Goal: Task Accomplishment & Management: Manage account settings

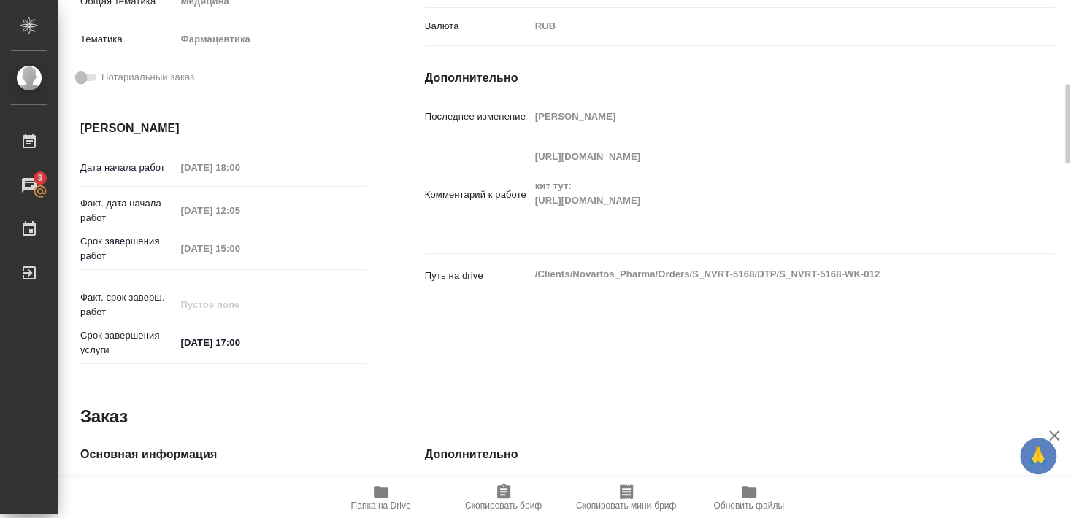
scroll to position [423, 0]
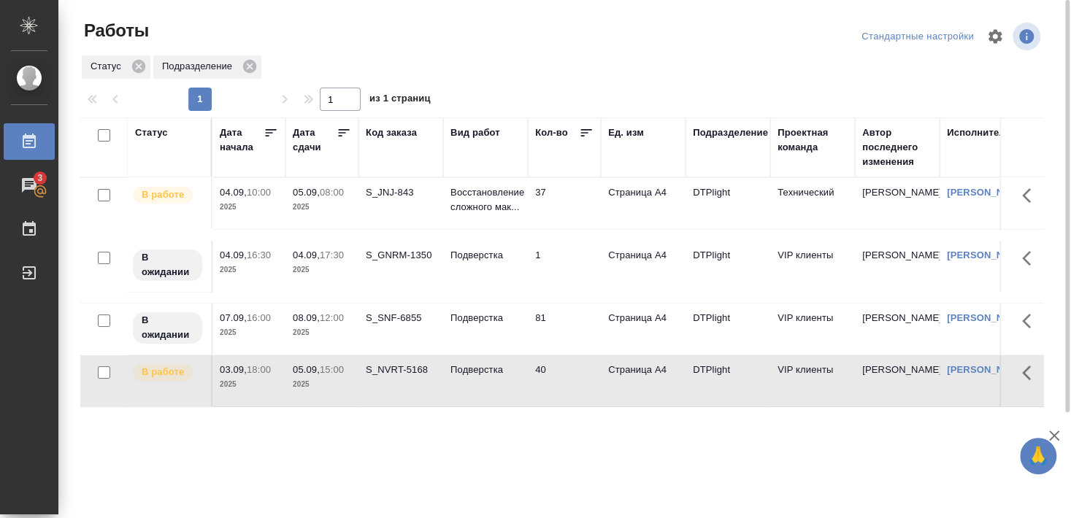
click at [393, 200] on div "S_JNJ-843" at bounding box center [401, 192] width 70 height 15
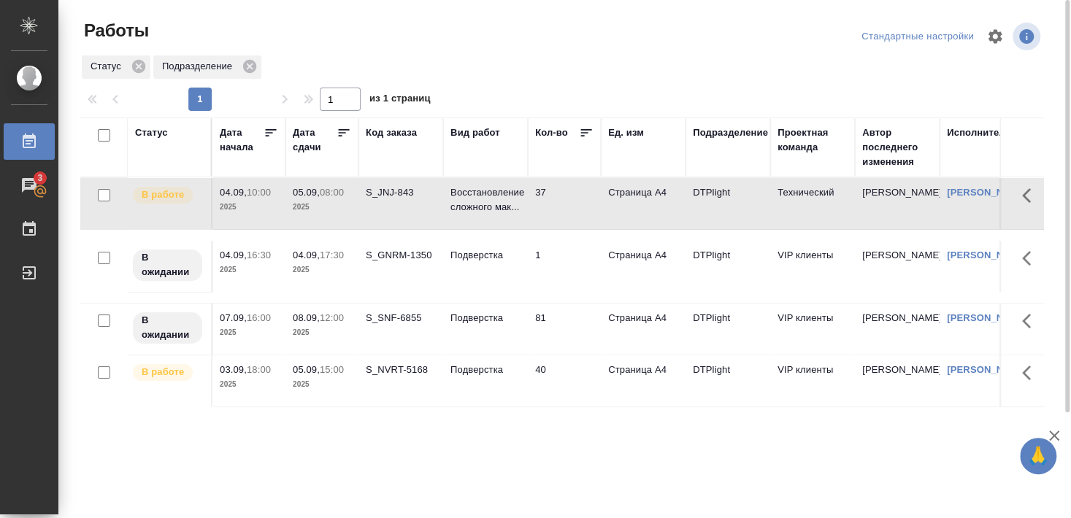
click at [393, 200] on div "S_JNJ-843" at bounding box center [401, 192] width 70 height 15
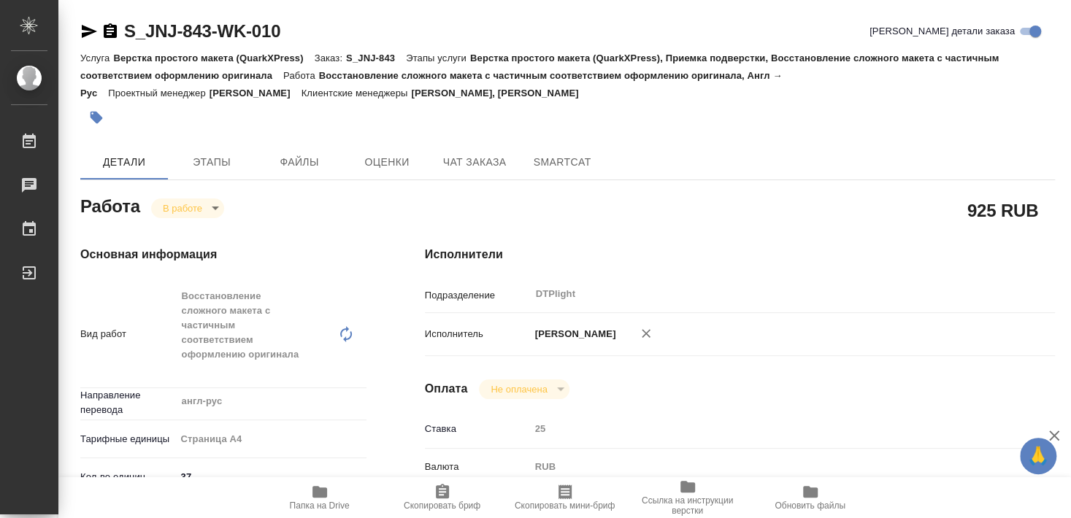
type textarea "x"
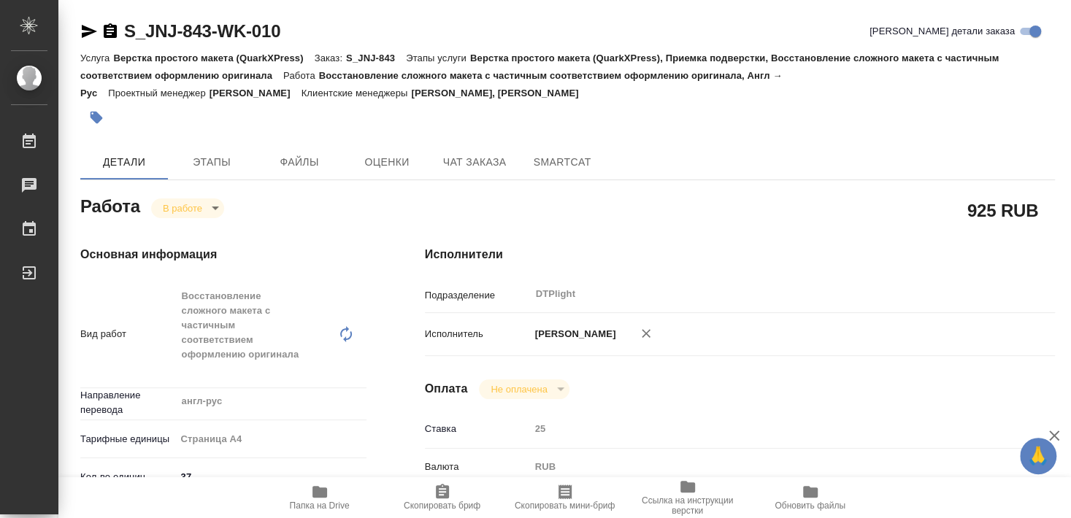
type textarea "x"
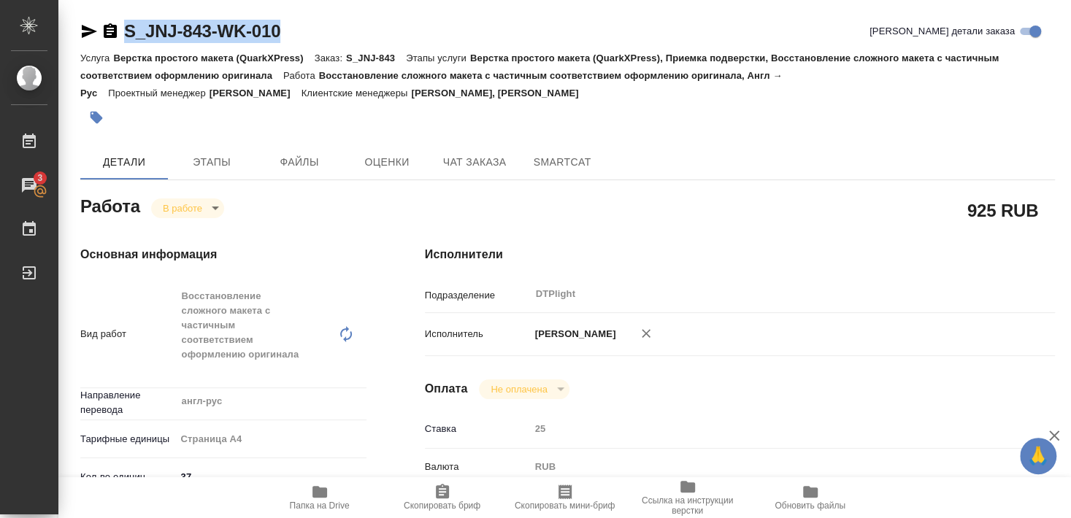
drag, startPoint x: 121, startPoint y: 45, endPoint x: 285, endPoint y: 33, distance: 164.7
click at [285, 33] on div "S_JNJ-843-WK-010 Кратко детали заказа" at bounding box center [567, 34] width 975 height 29
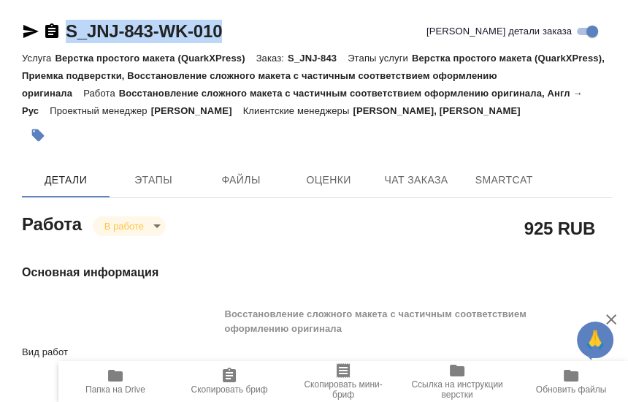
type textarea "x"
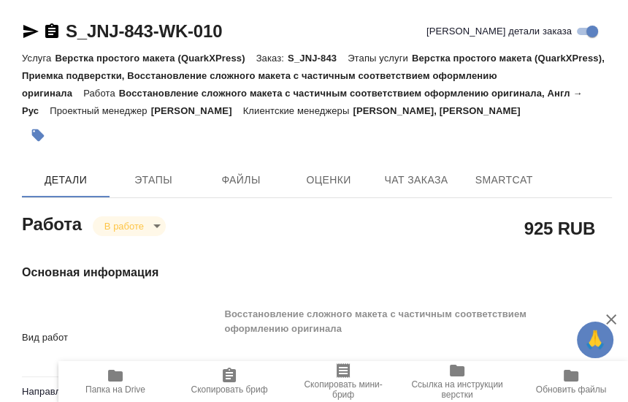
type textarea "x"
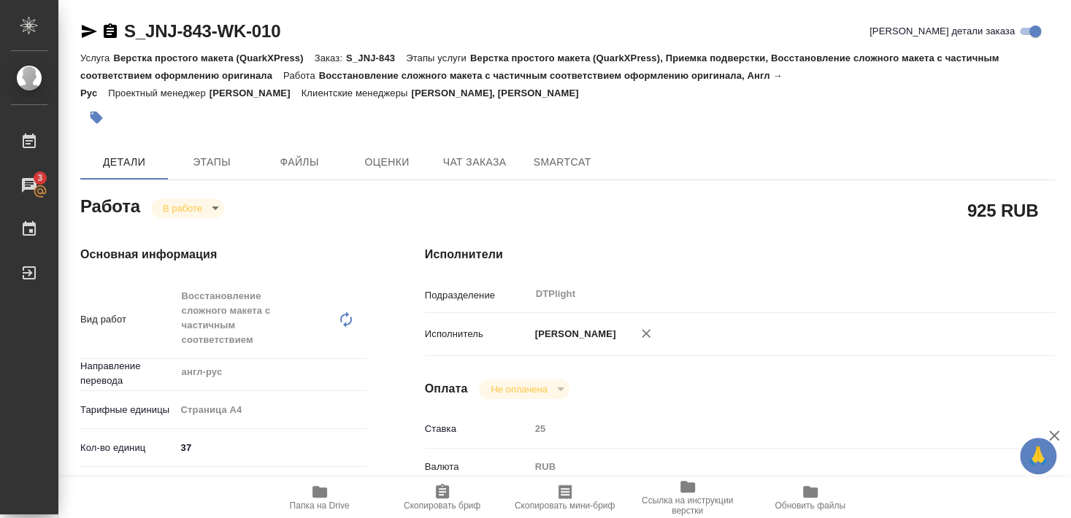
type textarea "x"
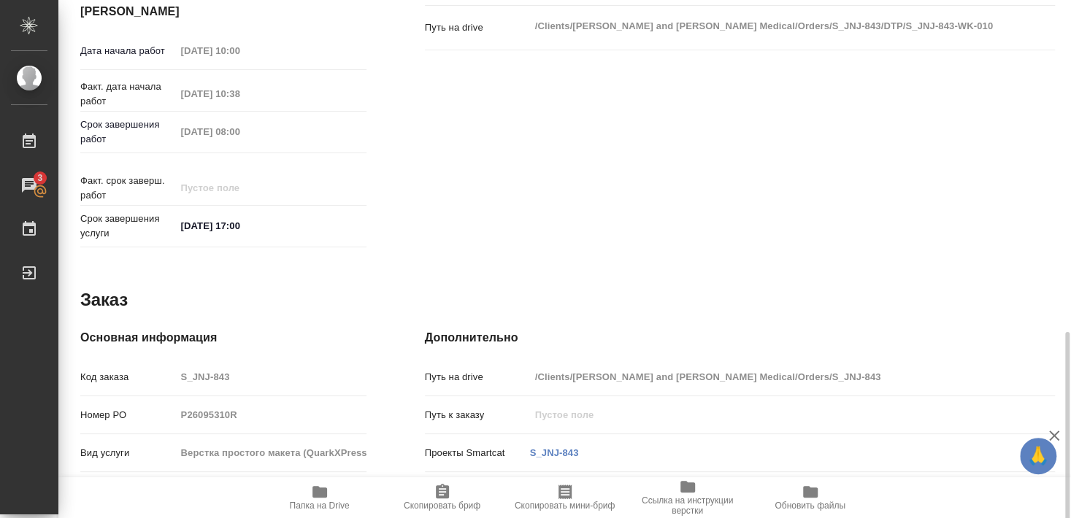
scroll to position [671, 0]
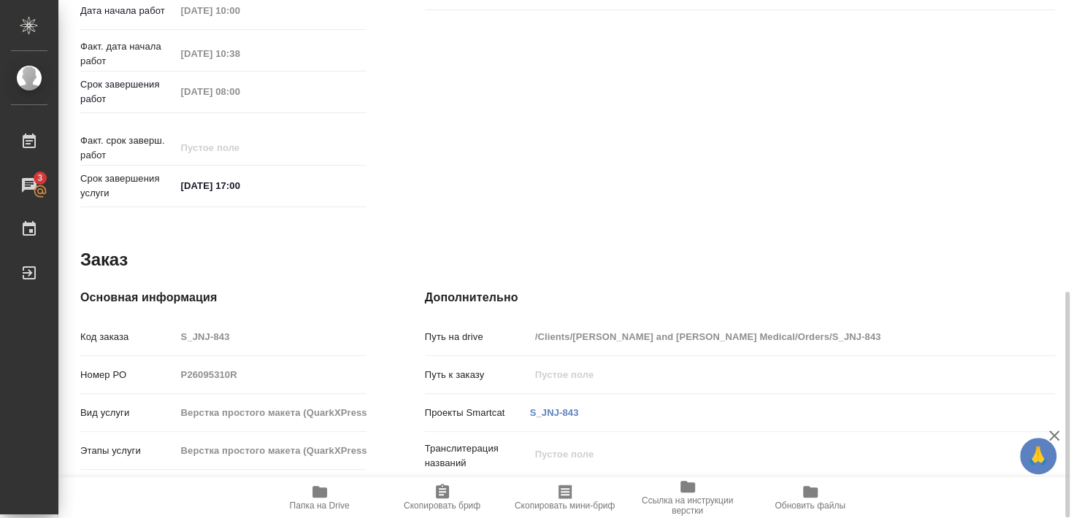
click at [315, 494] on icon "button" at bounding box center [319, 492] width 15 height 12
type textarea "x"
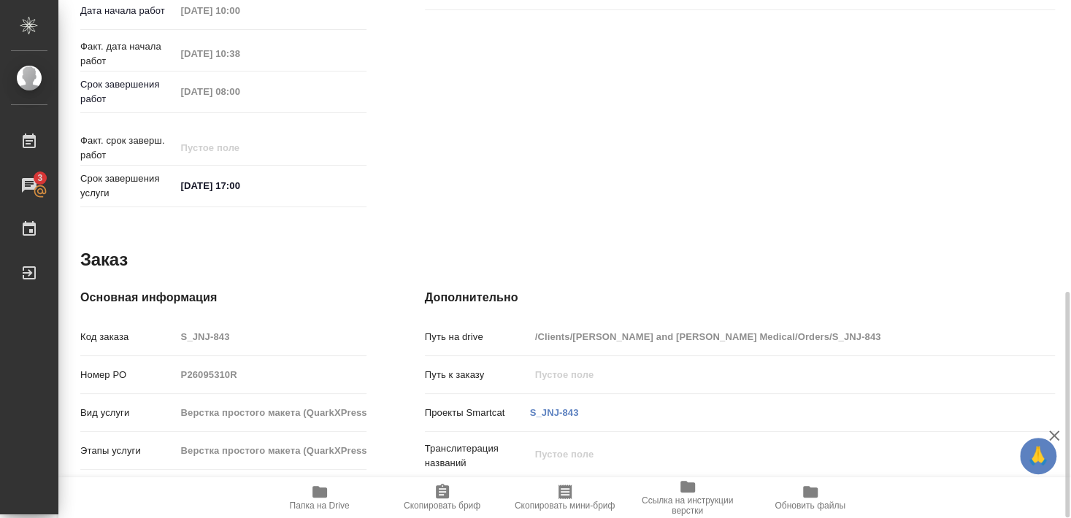
type textarea "x"
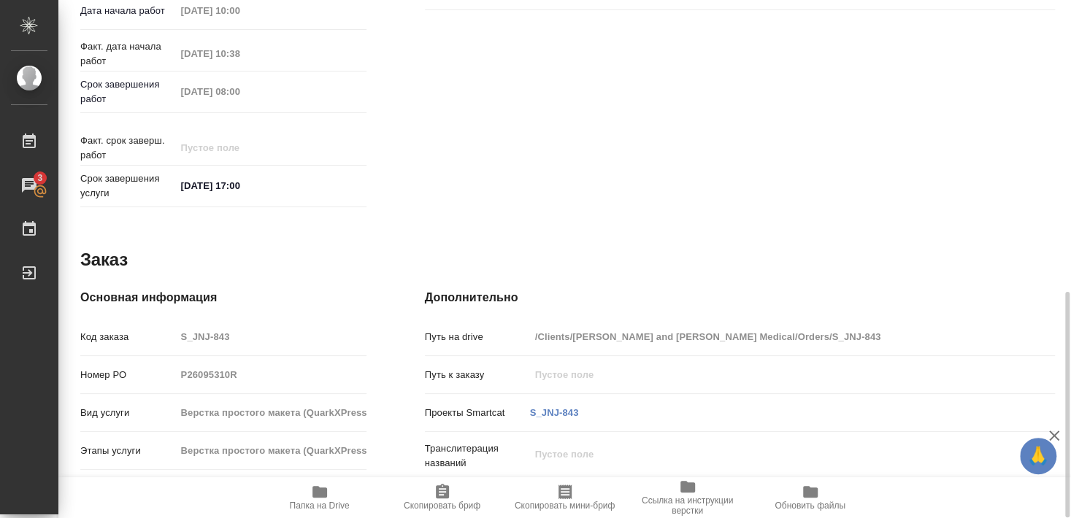
type textarea "x"
click at [318, 504] on span "Папка на Drive" at bounding box center [320, 506] width 60 height 10
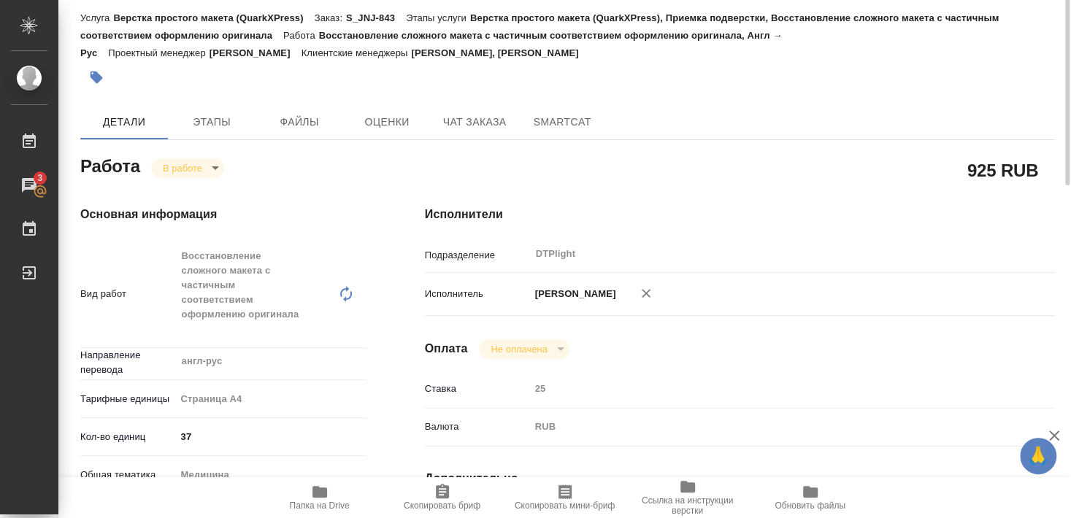
scroll to position [0, 0]
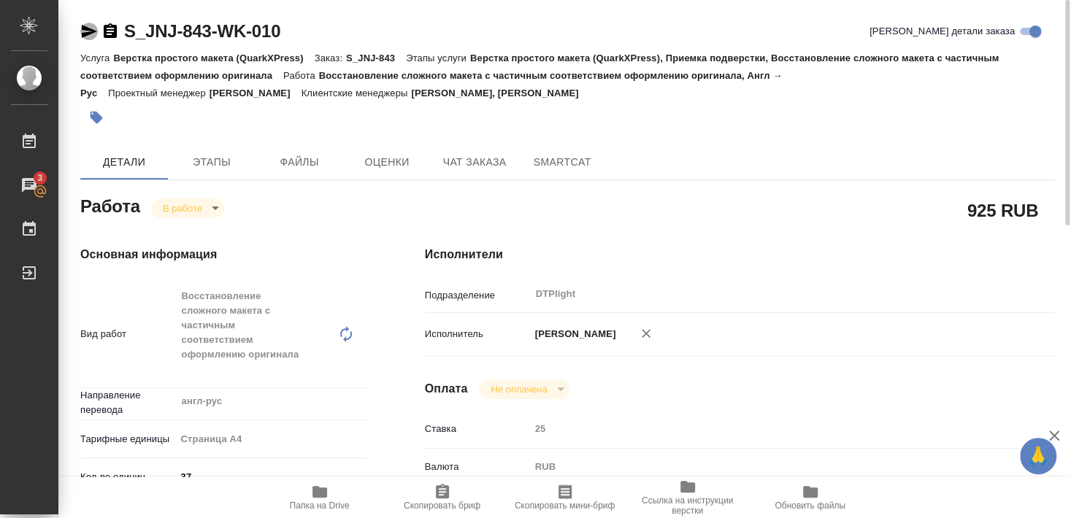
click at [85, 28] on icon "button" at bounding box center [89, 31] width 15 height 13
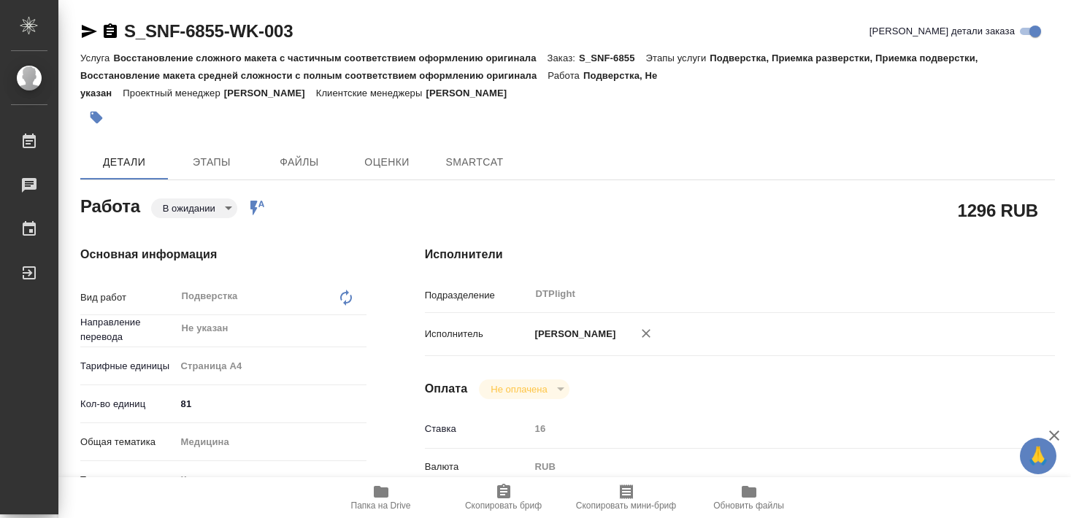
type textarea "x"
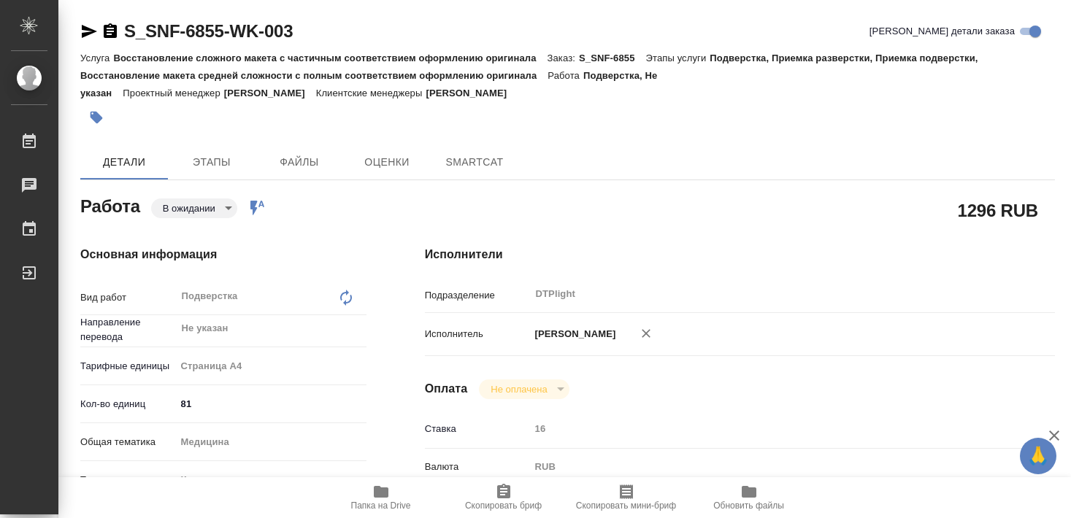
type textarea "x"
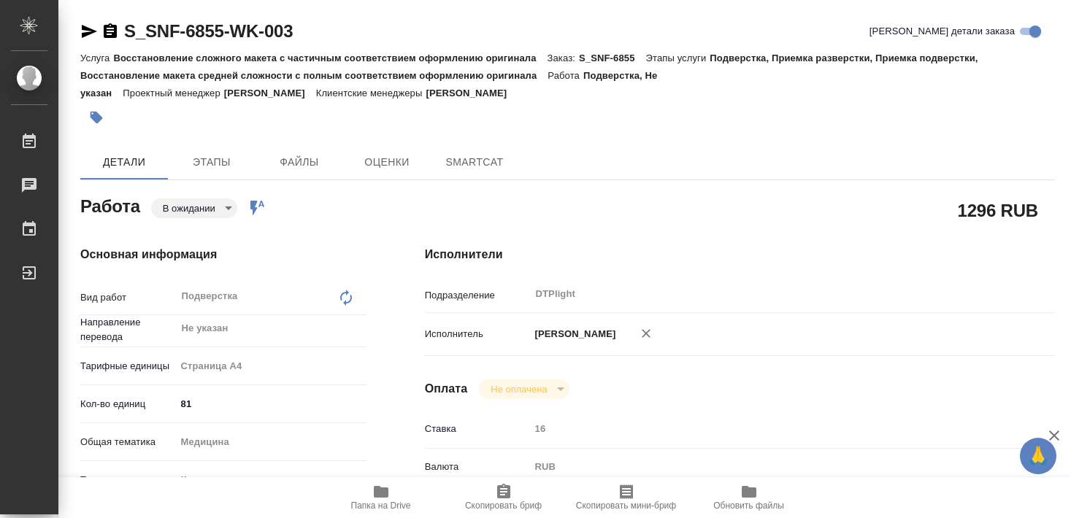
type textarea "x"
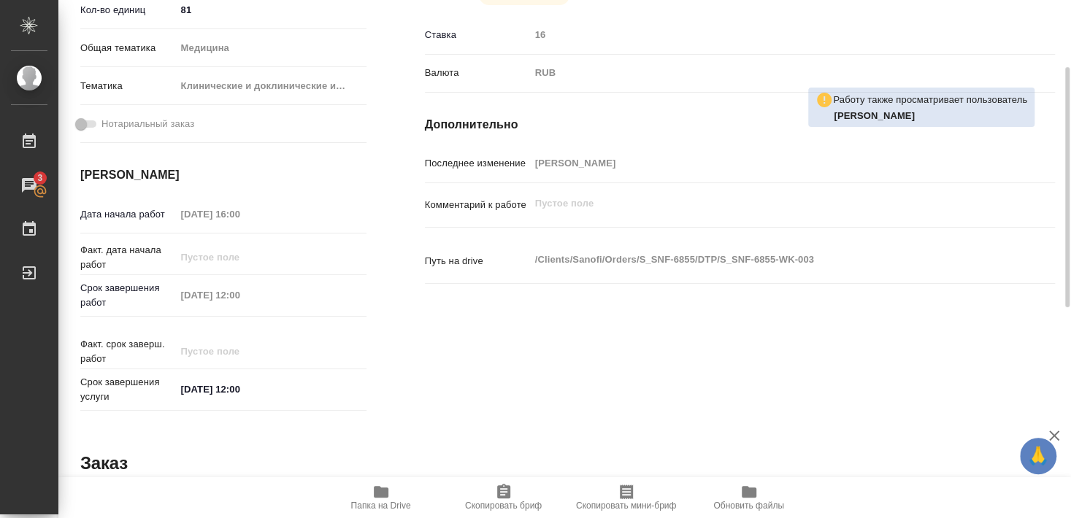
scroll to position [158, 0]
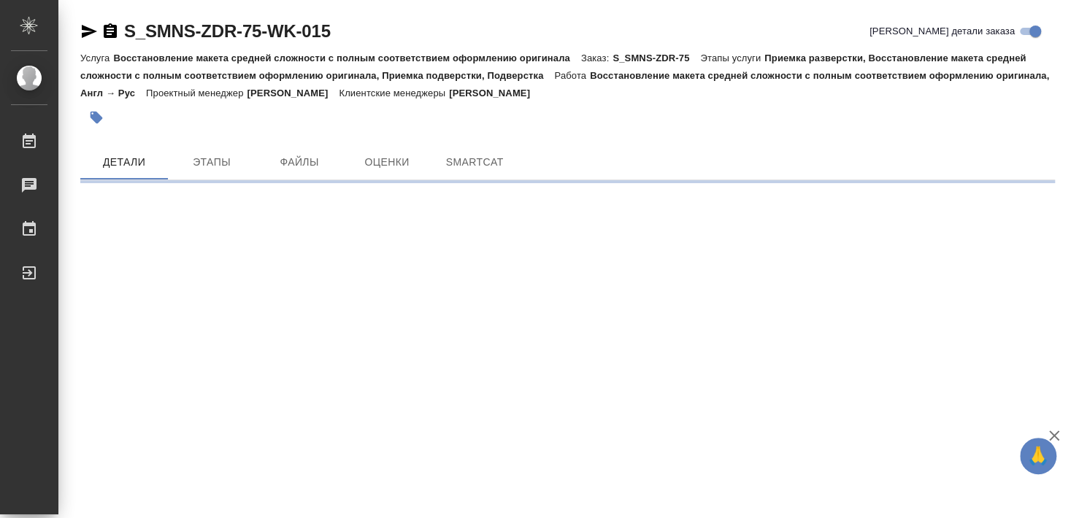
scroll to position [315, 0]
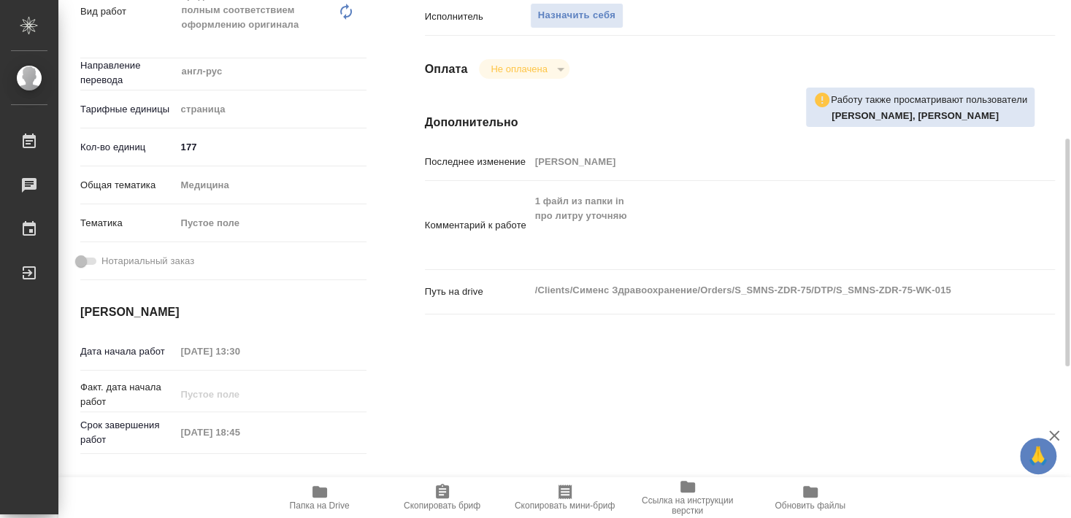
type textarea "x"
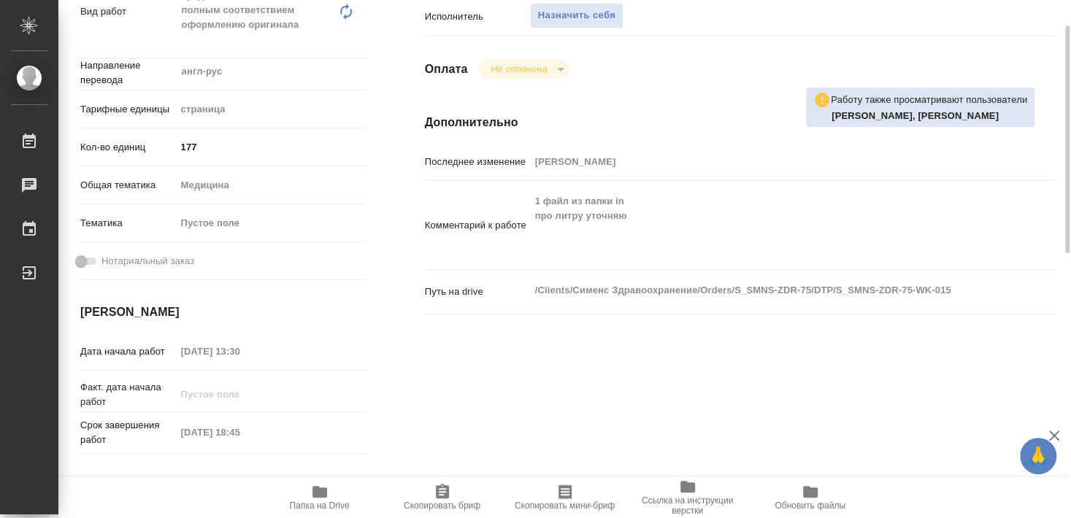
scroll to position [158, 0]
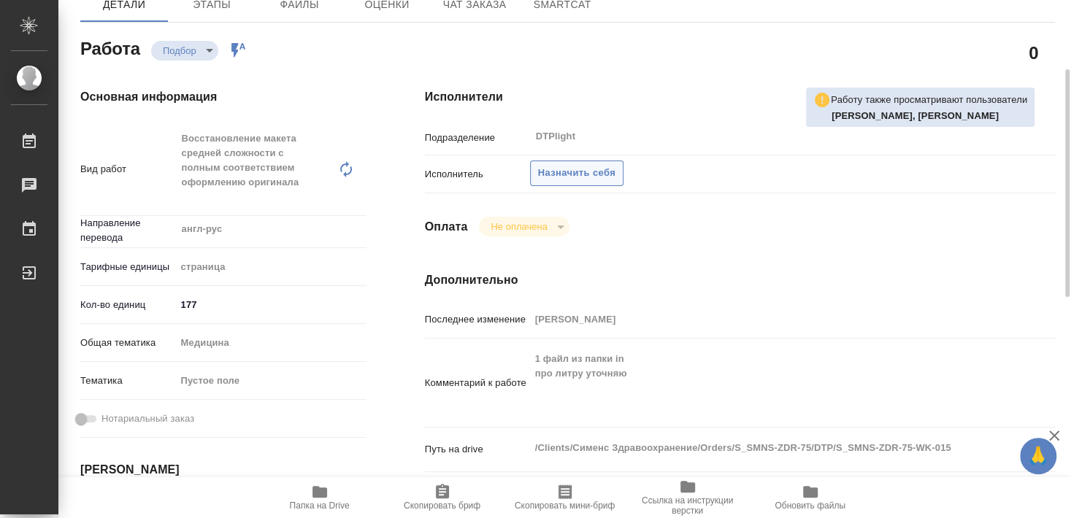
click at [595, 165] on span "Назначить себя" at bounding box center [576, 173] width 77 height 17
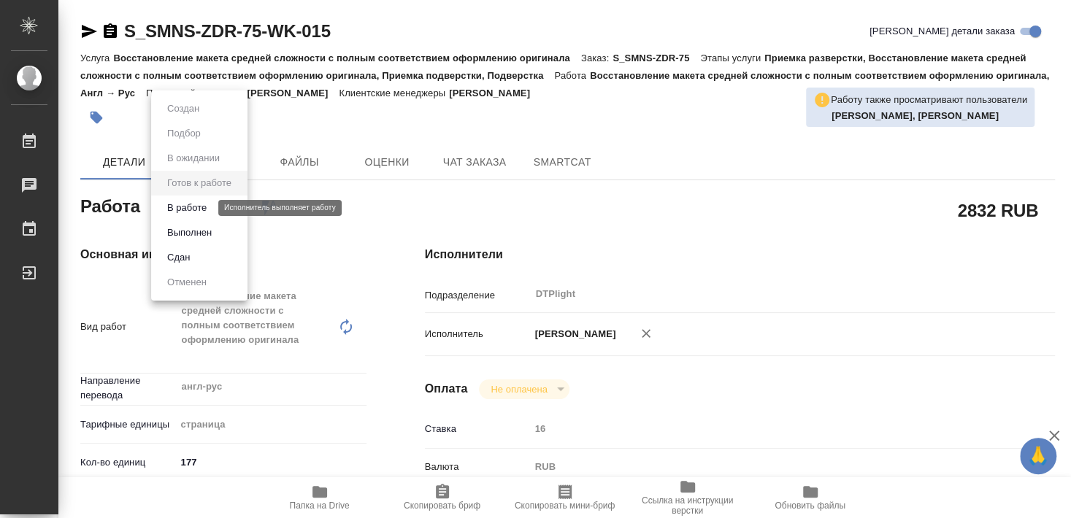
click at [189, 207] on button "В работе" at bounding box center [187, 208] width 48 height 16
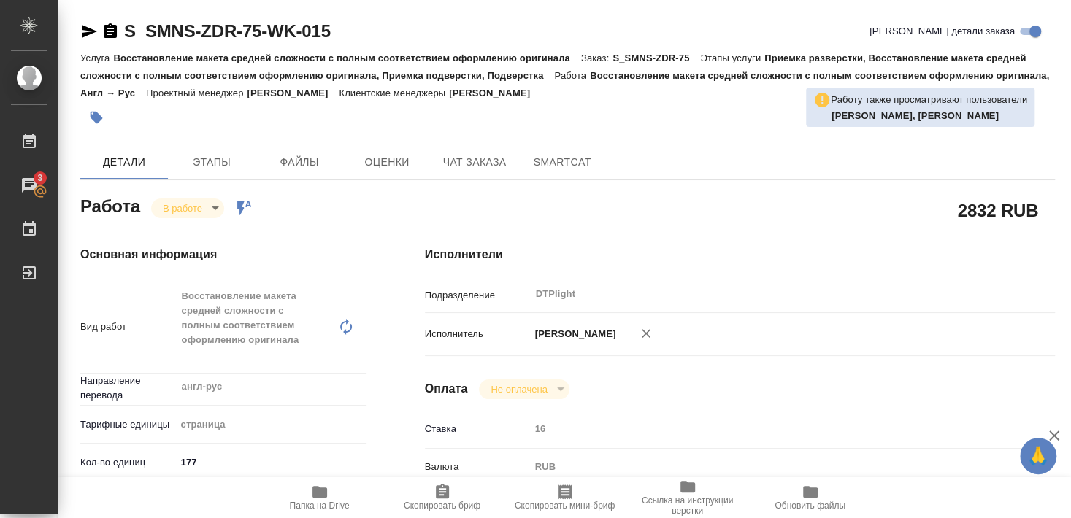
type textarea "x"
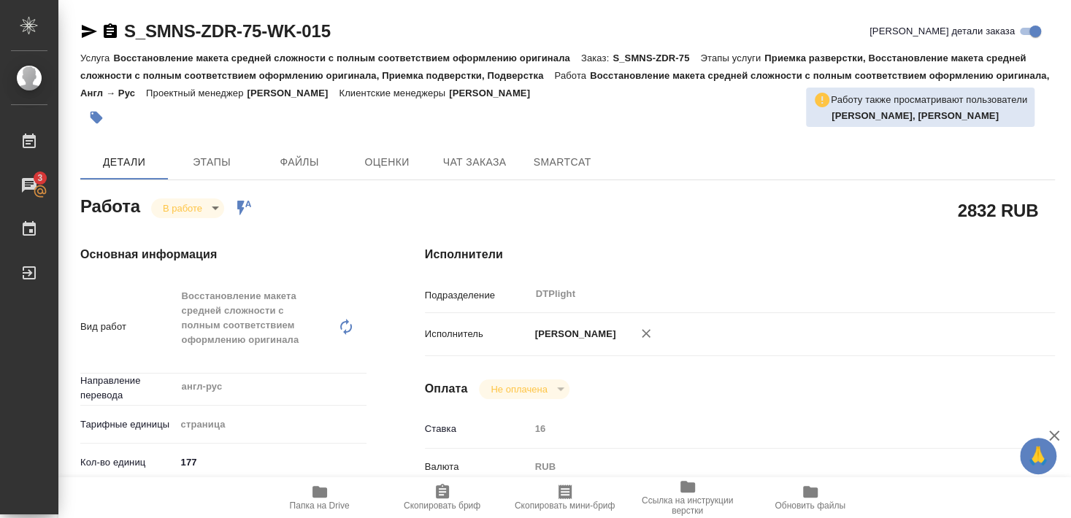
type textarea "x"
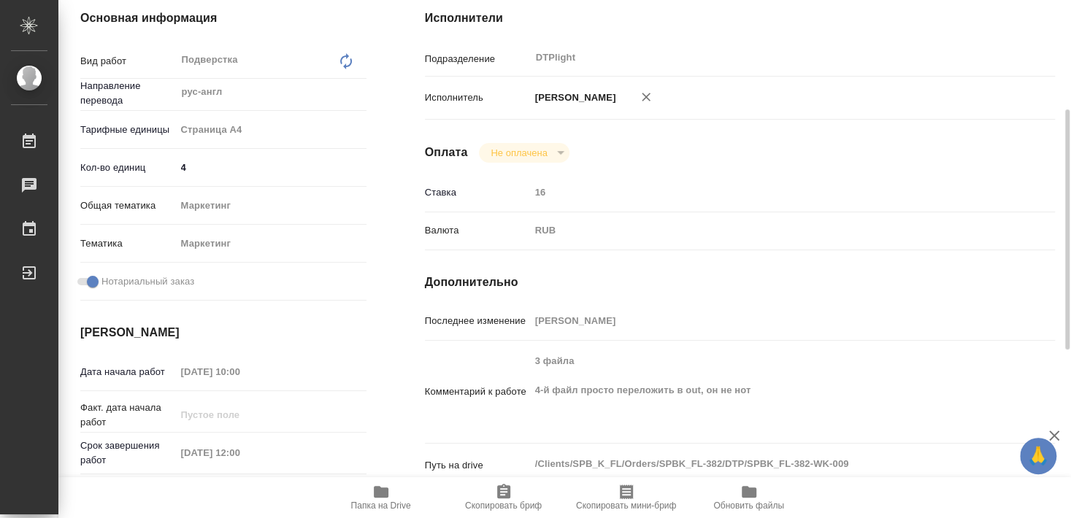
scroll to position [79, 0]
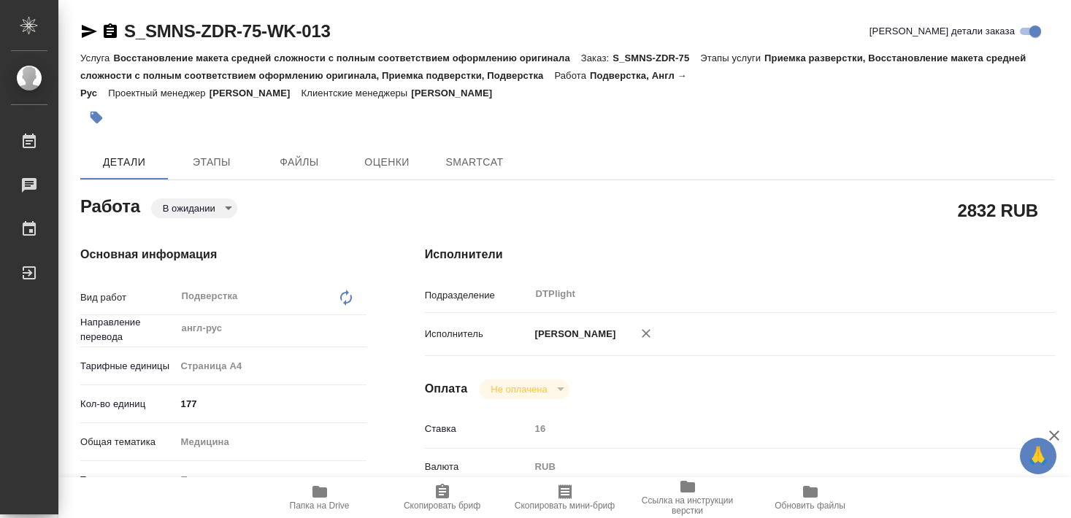
type textarea "x"
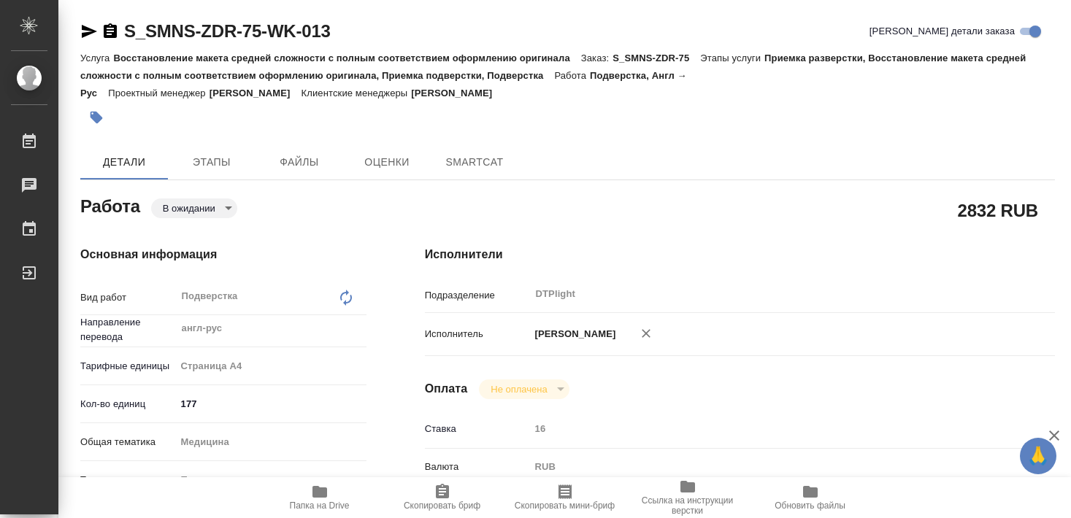
type textarea "x"
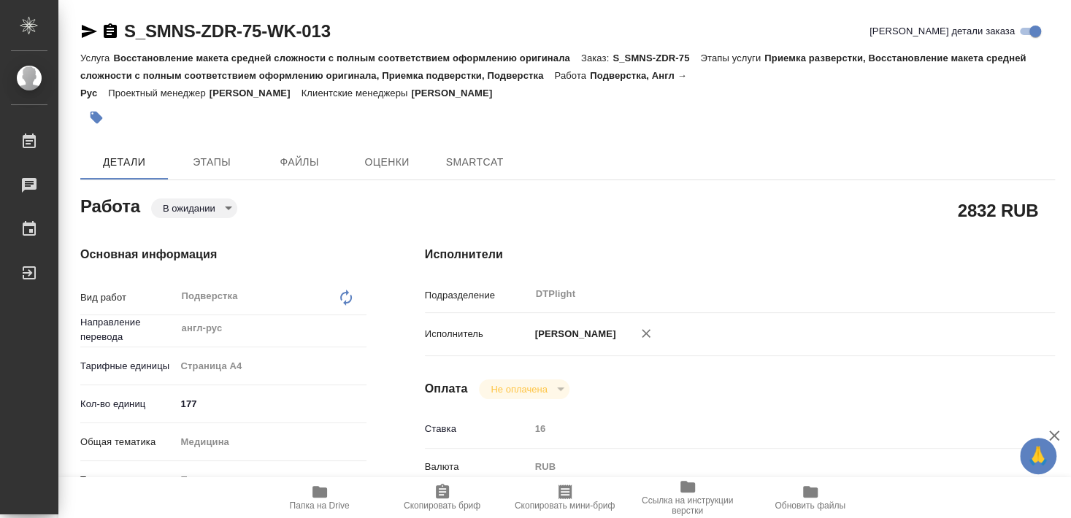
type textarea "x"
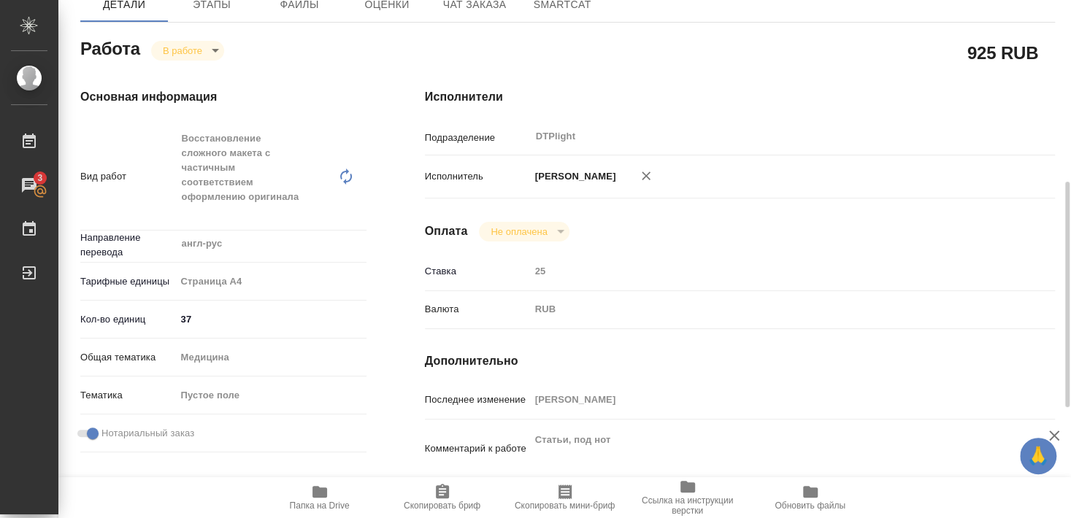
scroll to position [315, 0]
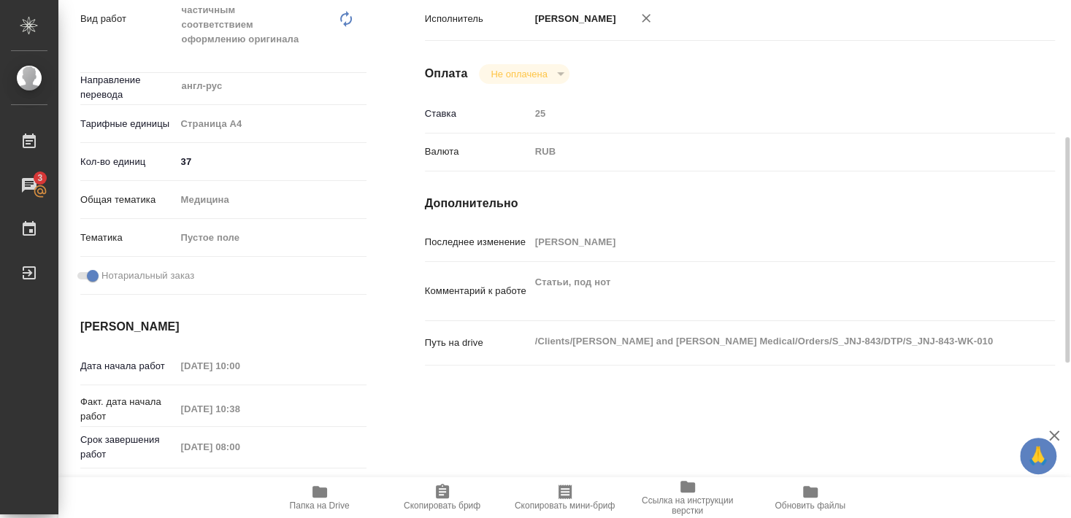
click at [557, 432] on div "Исполнители Подразделение DTPlight ​ Исполнитель Бартеньева Светлана Владимиров…" at bounding box center [740, 249] width 688 height 696
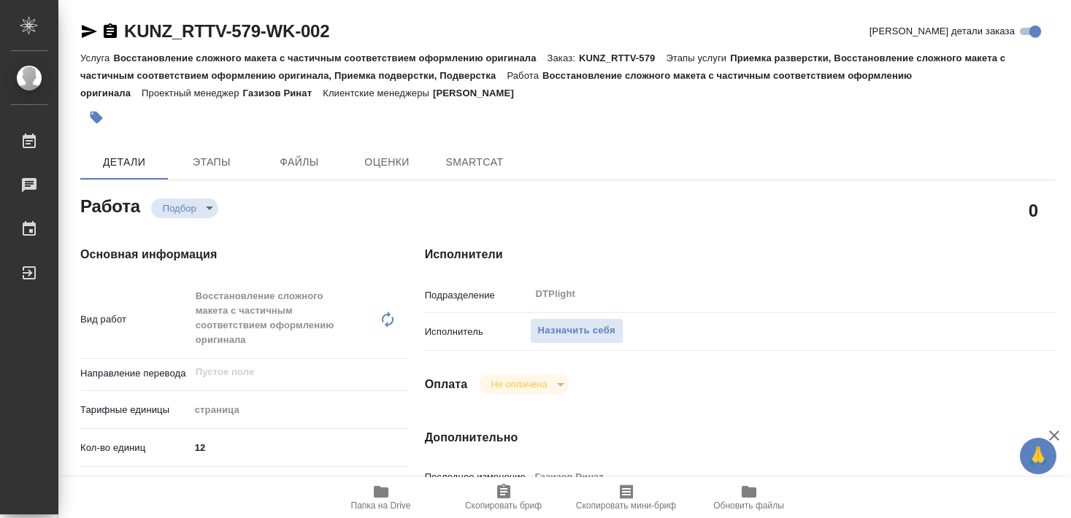
type textarea "x"
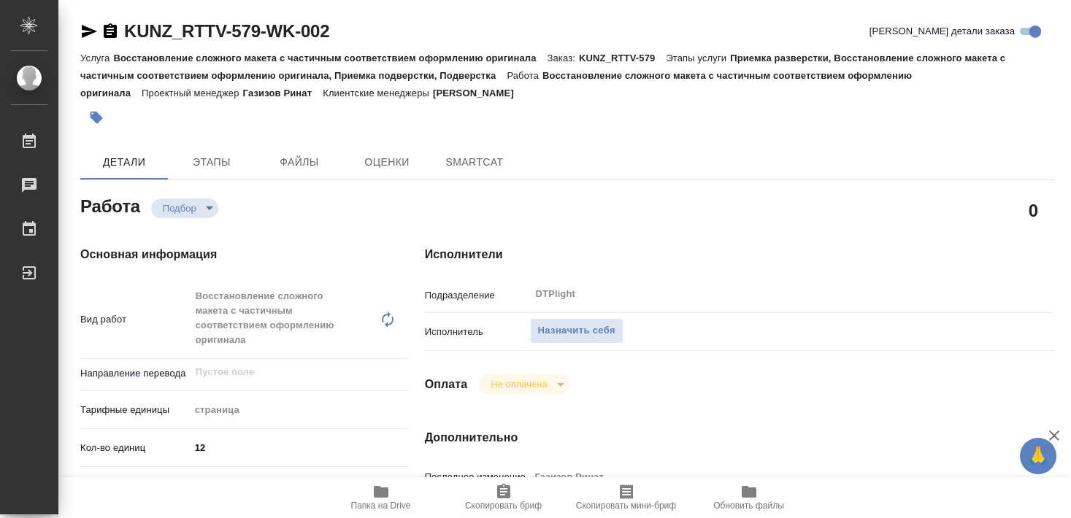
type textarea "x"
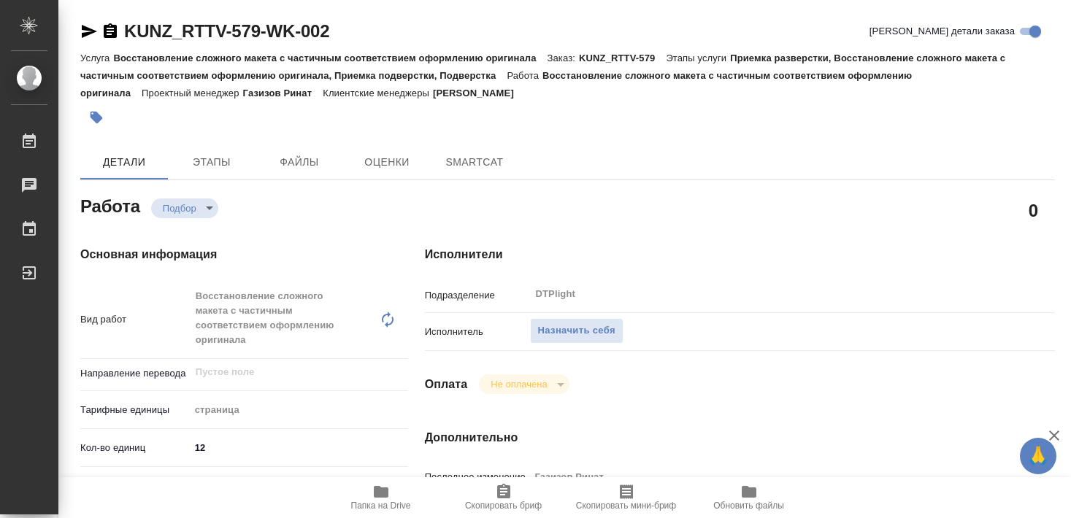
type textarea "x"
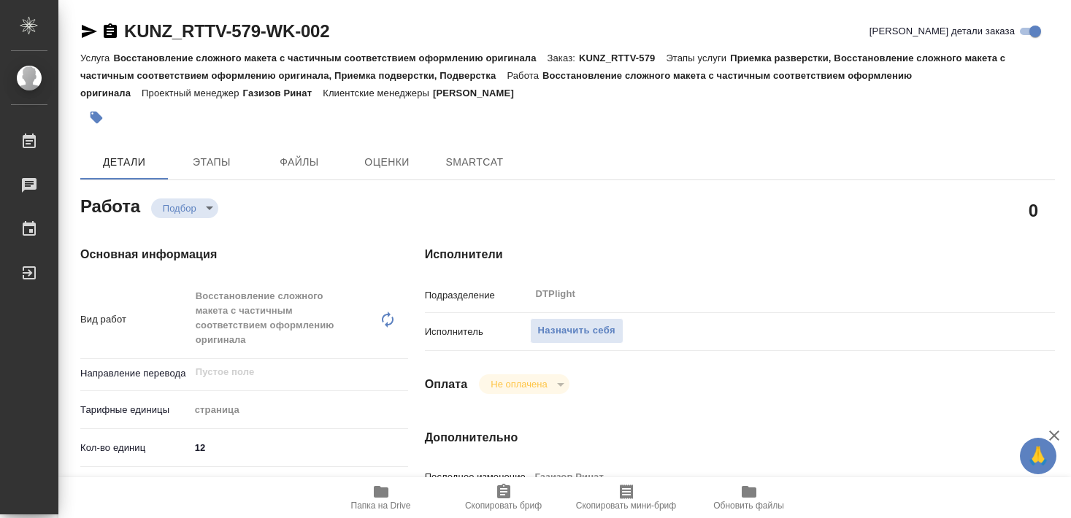
type textarea "x"
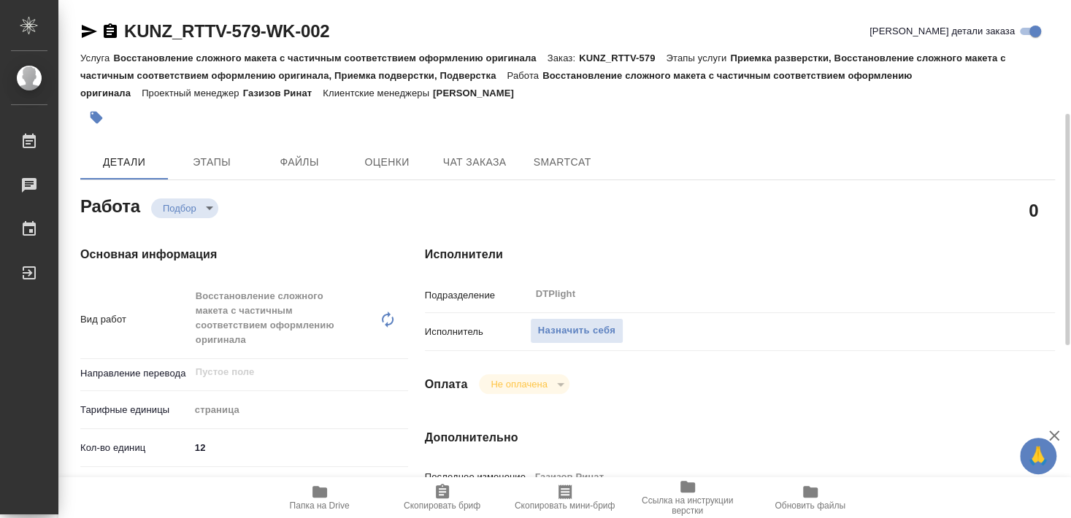
type textarea "x"
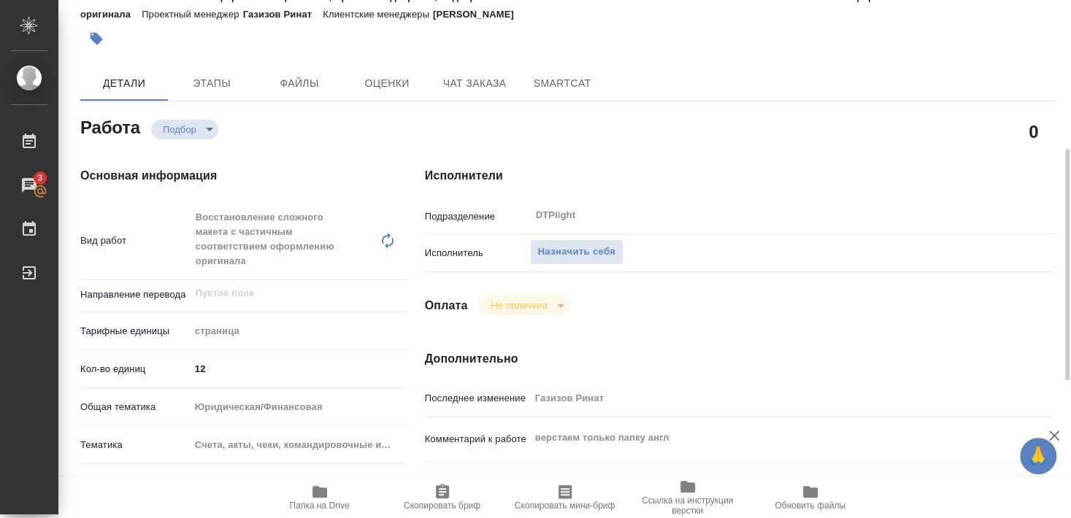
scroll to position [158, 0]
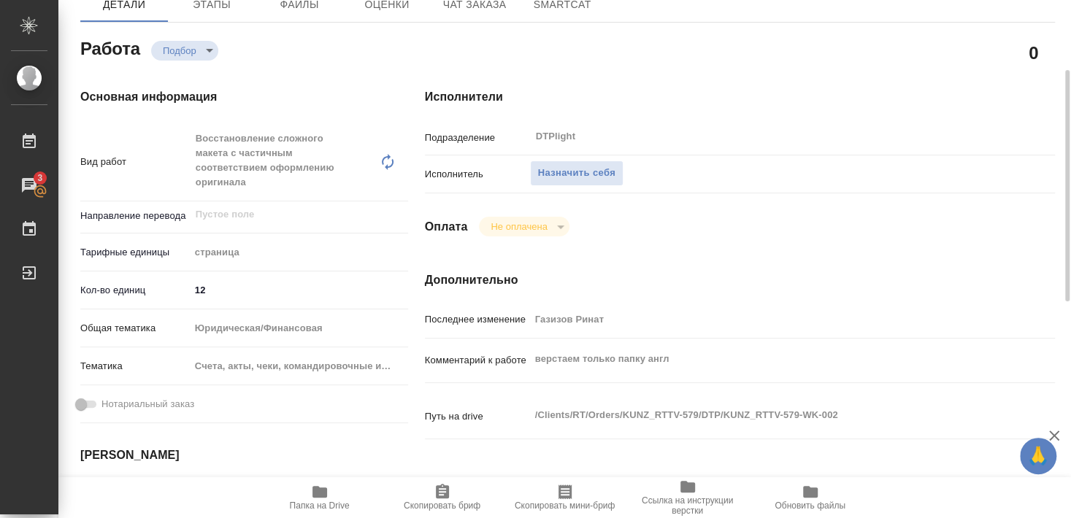
click at [440, 502] on span "Скопировать бриф" at bounding box center [442, 506] width 77 height 10
click at [326, 496] on icon "button" at bounding box center [319, 492] width 15 height 12
